Goal: Transaction & Acquisition: Register for event/course

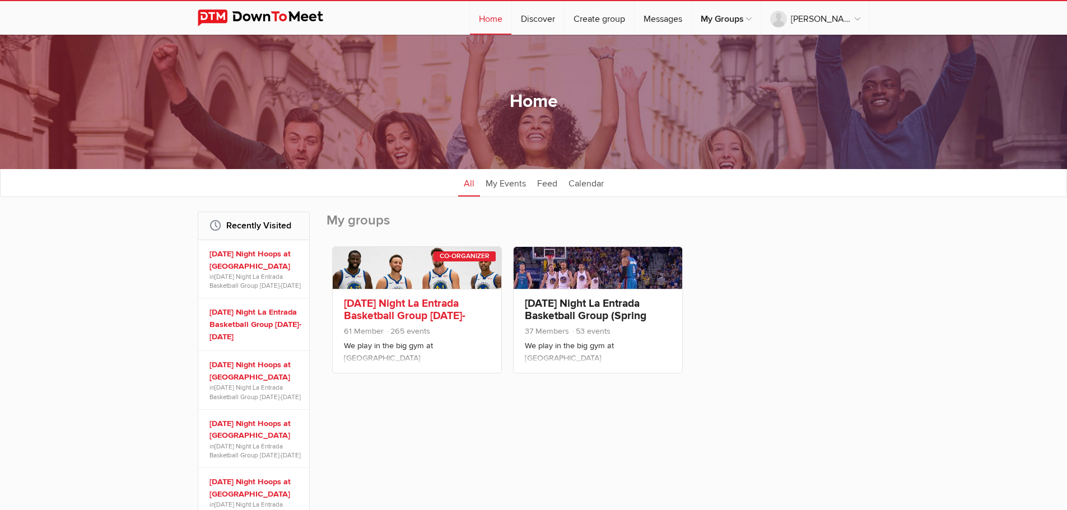
click at [427, 301] on link "[DATE] Night La Entrada Basketball Group [DATE]-[DATE]" at bounding box center [405, 316] width 122 height 38
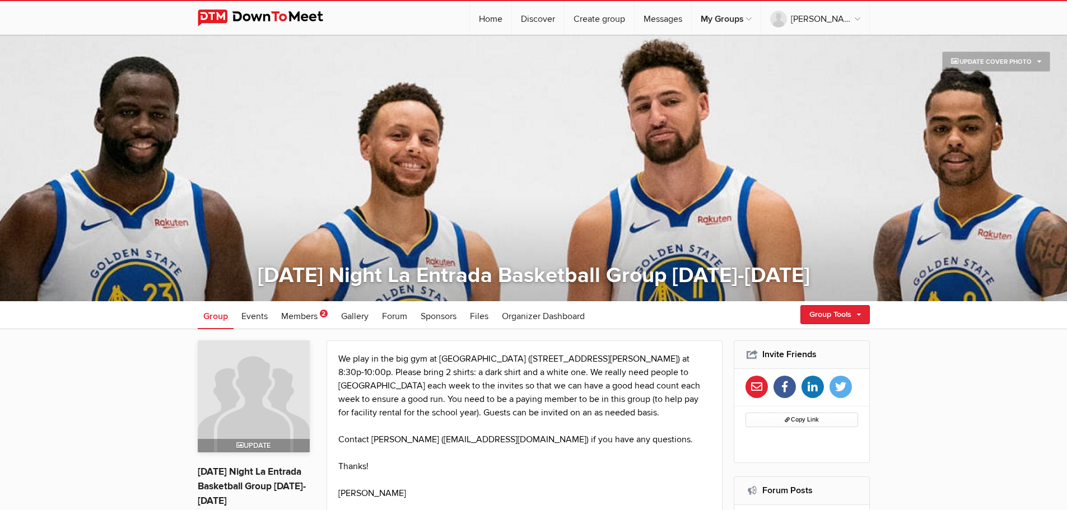
scroll to position [150, 0]
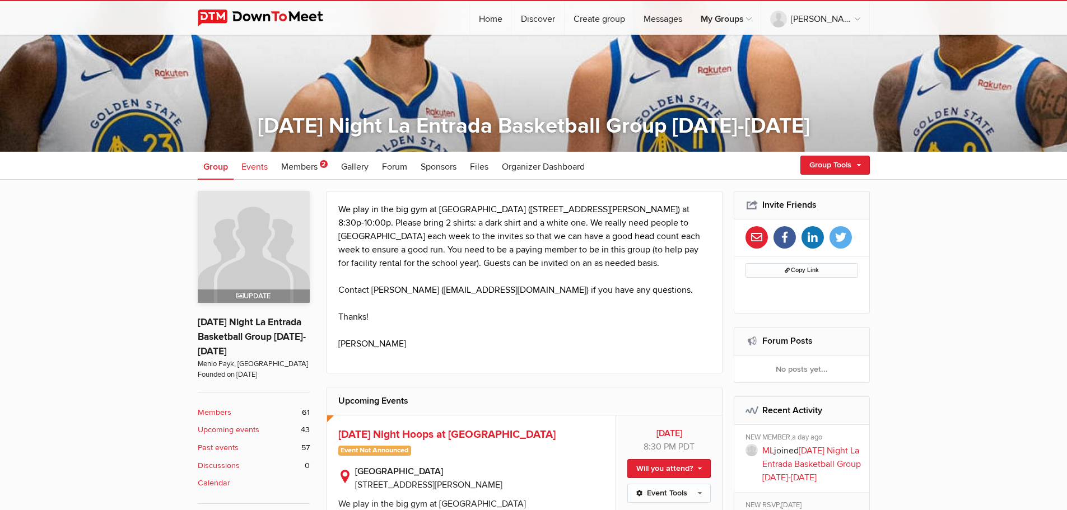
click at [249, 165] on span "Events" at bounding box center [254, 166] width 26 height 11
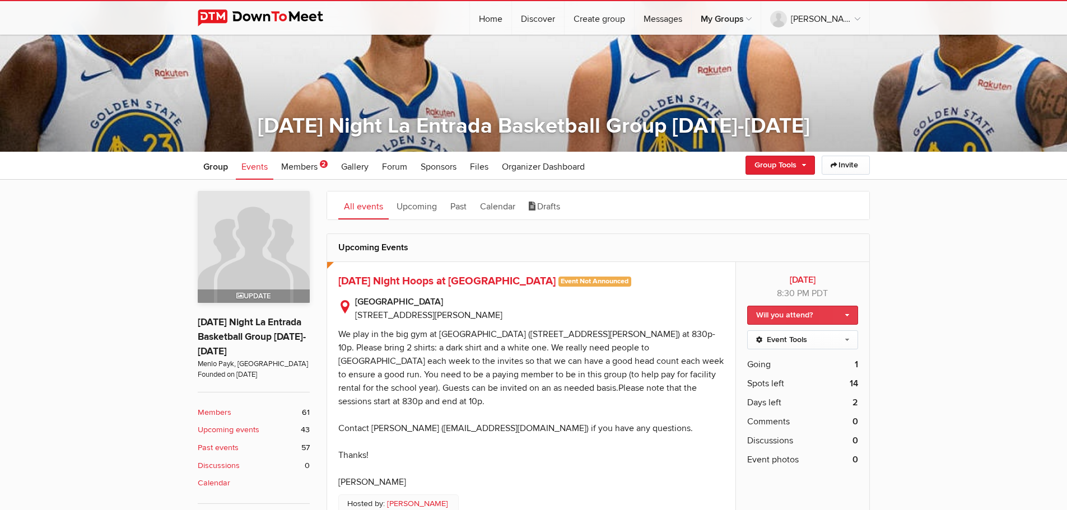
click at [799, 314] on link "Will you attend?" at bounding box center [802, 315] width 110 height 19
click at [788, 338] on link "I'm going" at bounding box center [802, 339] width 109 height 17
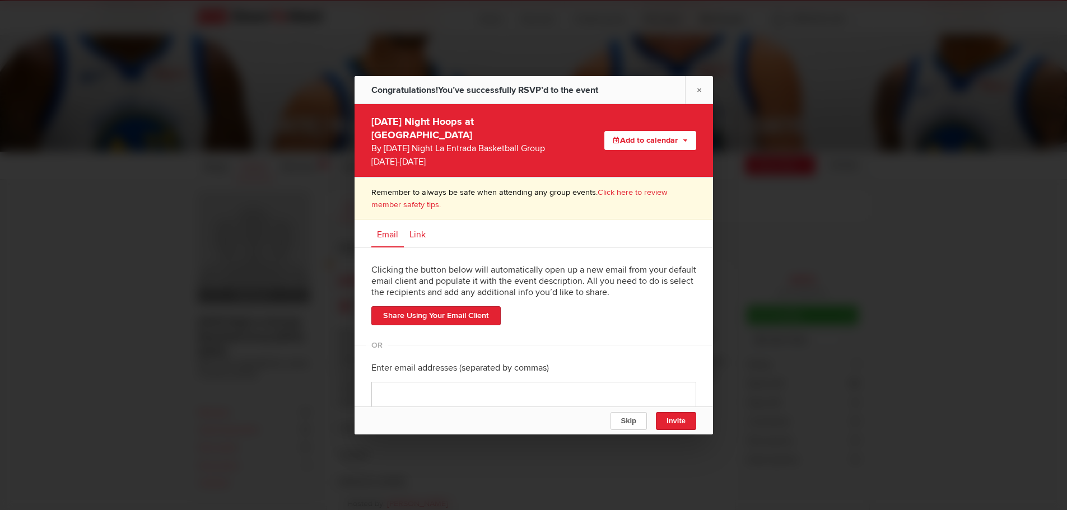
click at [418, 229] on span "Link" at bounding box center [418, 234] width 16 height 11
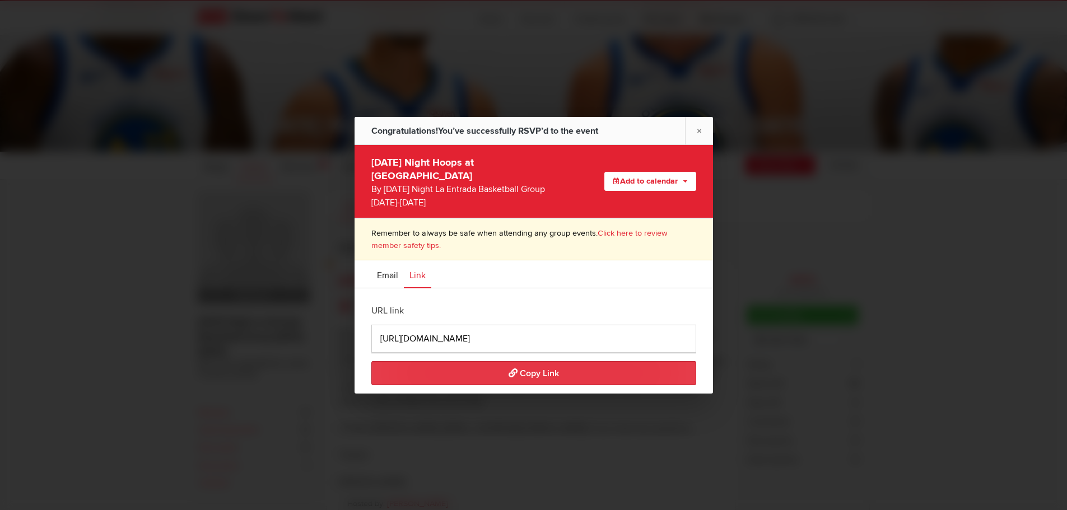
click at [550, 368] on span "Copy Link" at bounding box center [534, 373] width 50 height 11
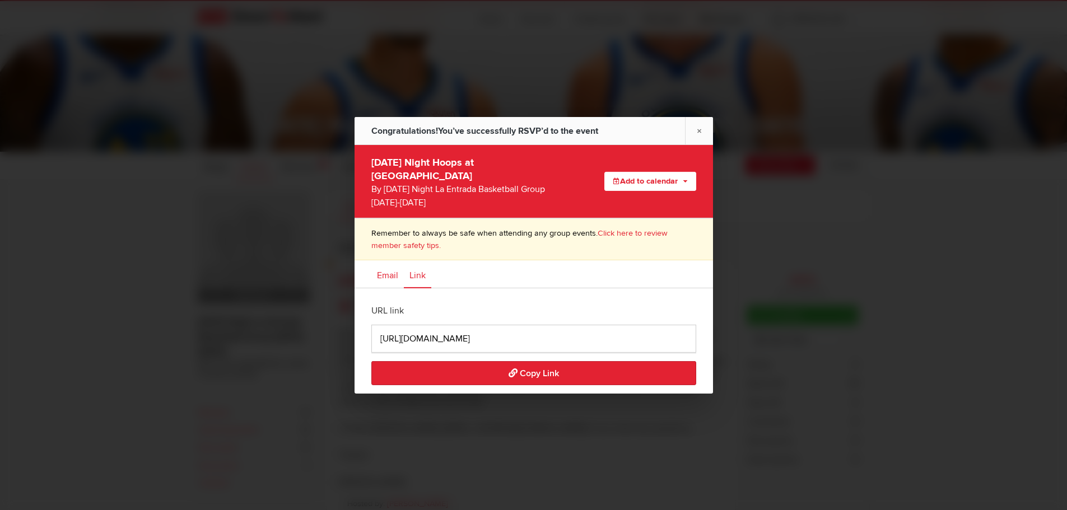
click at [392, 273] on span "Email" at bounding box center [387, 275] width 21 height 11
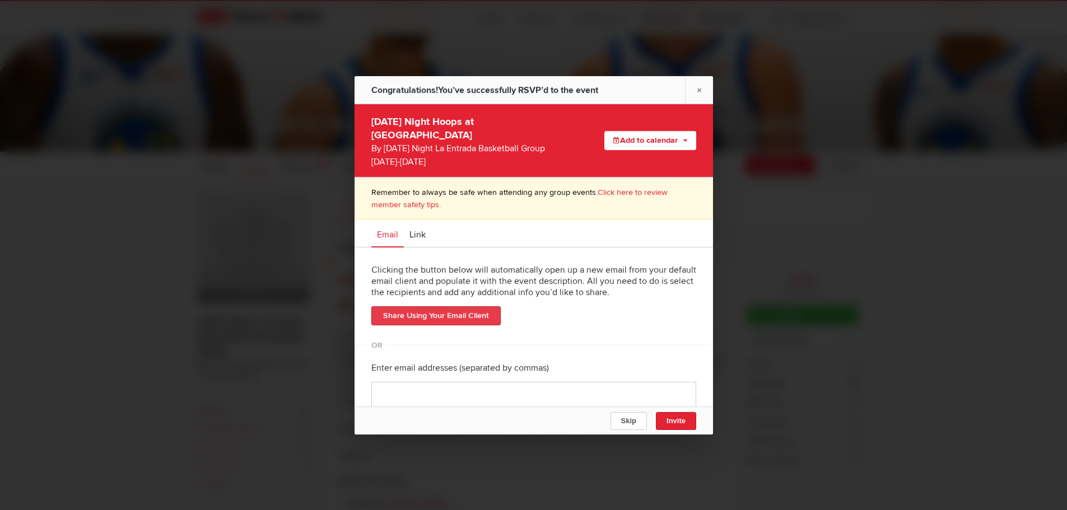
click at [459, 306] on link "Share Using Your Email Client" at bounding box center [435, 315] width 129 height 19
click at [624, 423] on span "Skip" at bounding box center [628, 421] width 15 height 8
